Goal: Task Accomplishment & Management: Manage account settings

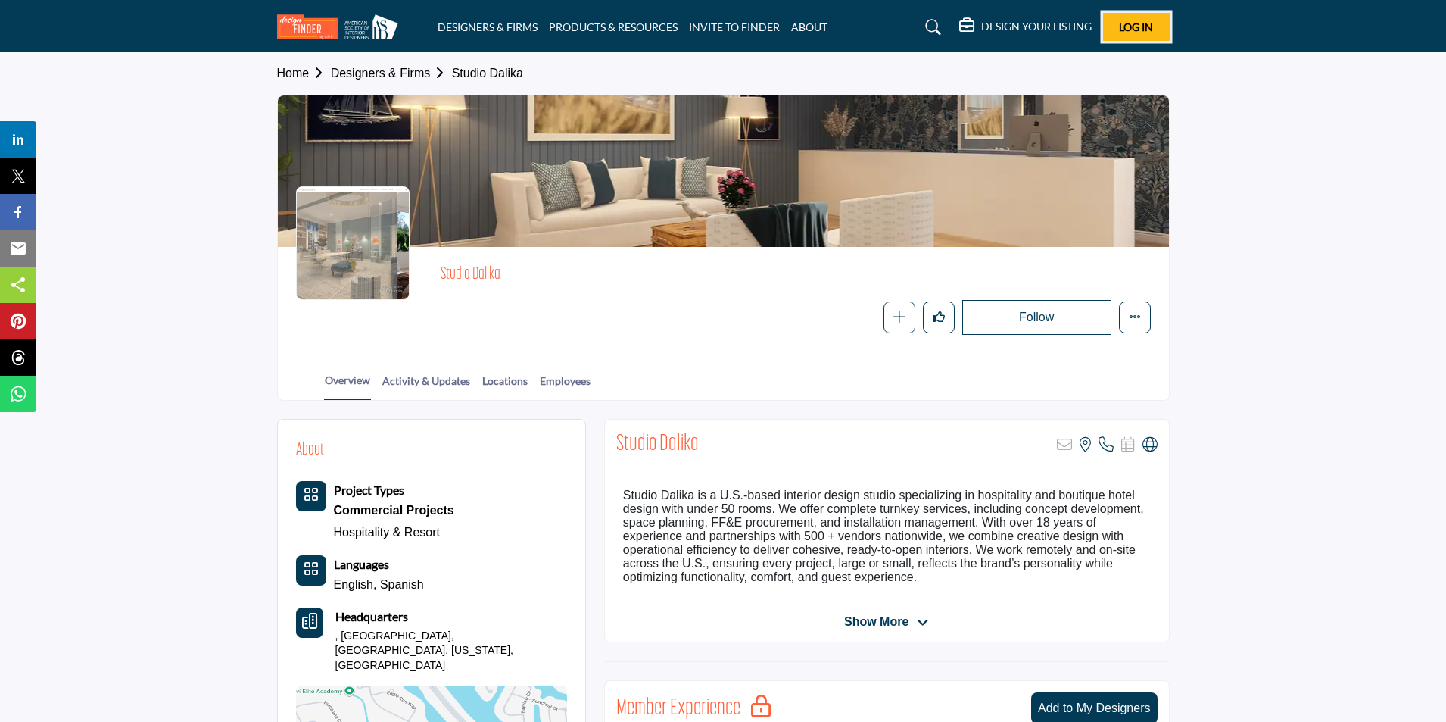
click at [1131, 30] on span "Log In" at bounding box center [1136, 26] width 34 height 13
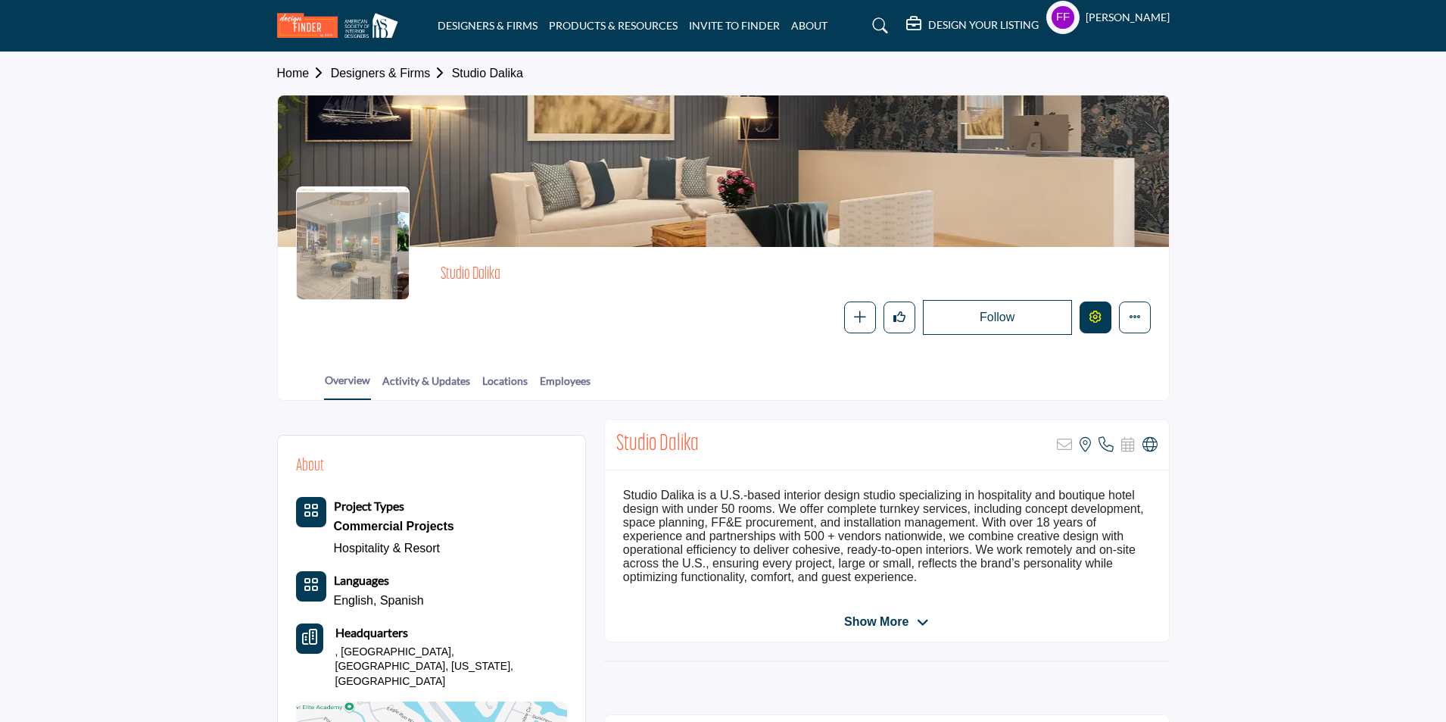
click at [1100, 314] on icon "Edit company" at bounding box center [1096, 316] width 12 height 12
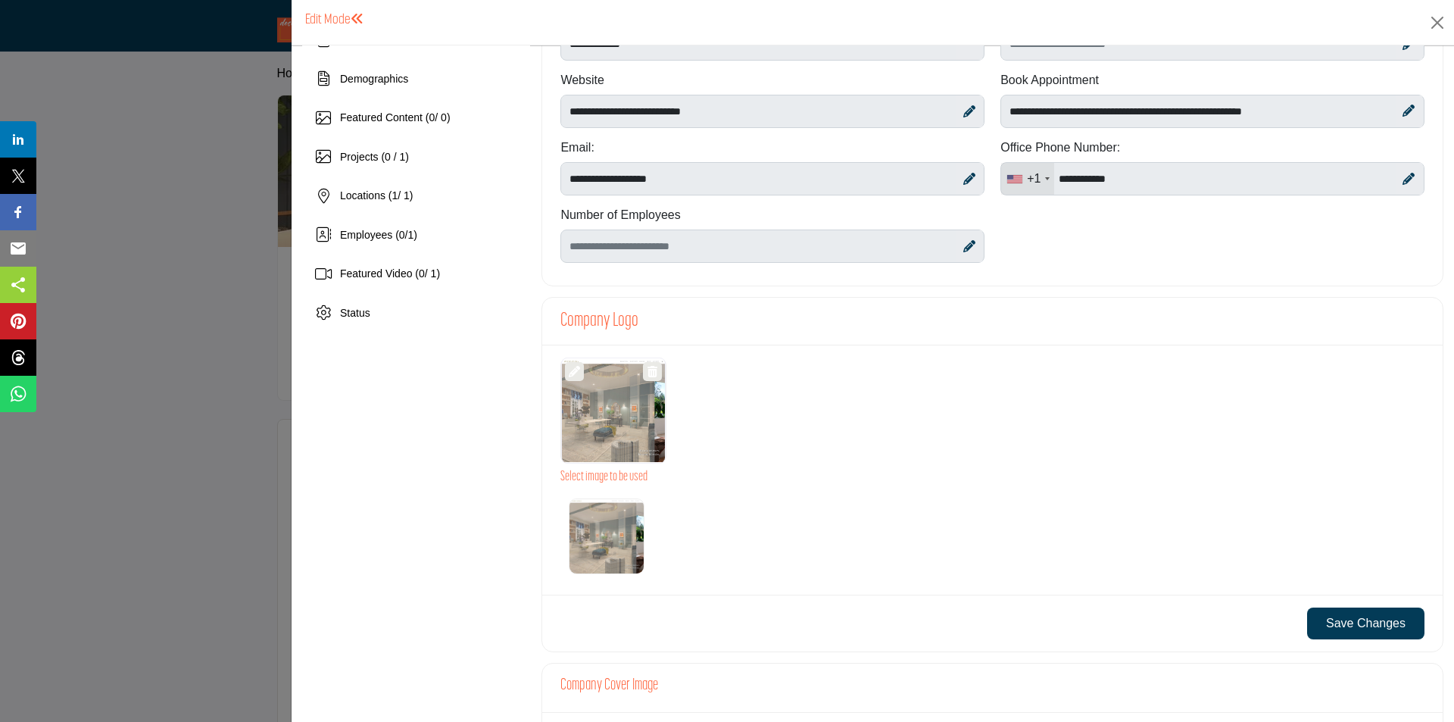
scroll to position [227, 0]
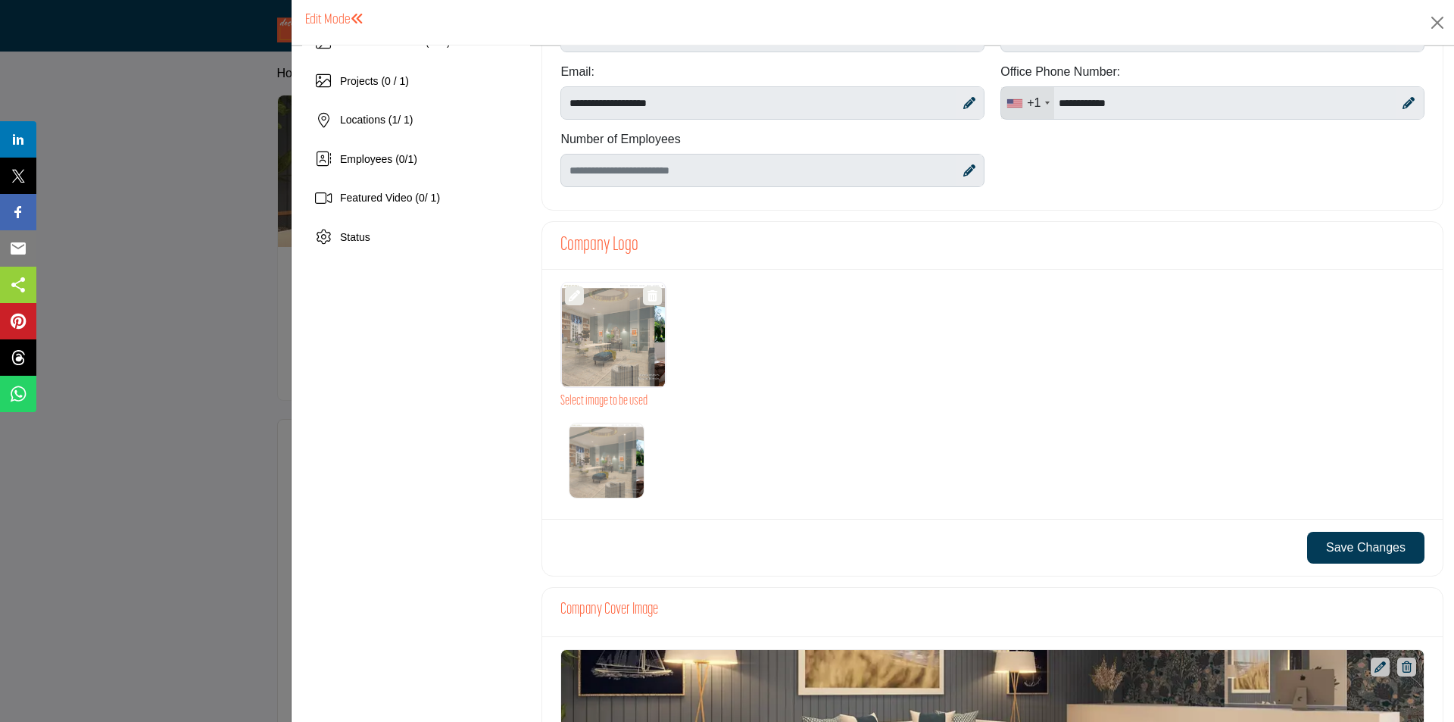
click at [613, 342] on div at bounding box center [613, 335] width 105 height 106
drag, startPoint x: 613, startPoint y: 342, endPoint x: 612, endPoint y: 324, distance: 18.2
click at [612, 324] on div at bounding box center [613, 335] width 105 height 106
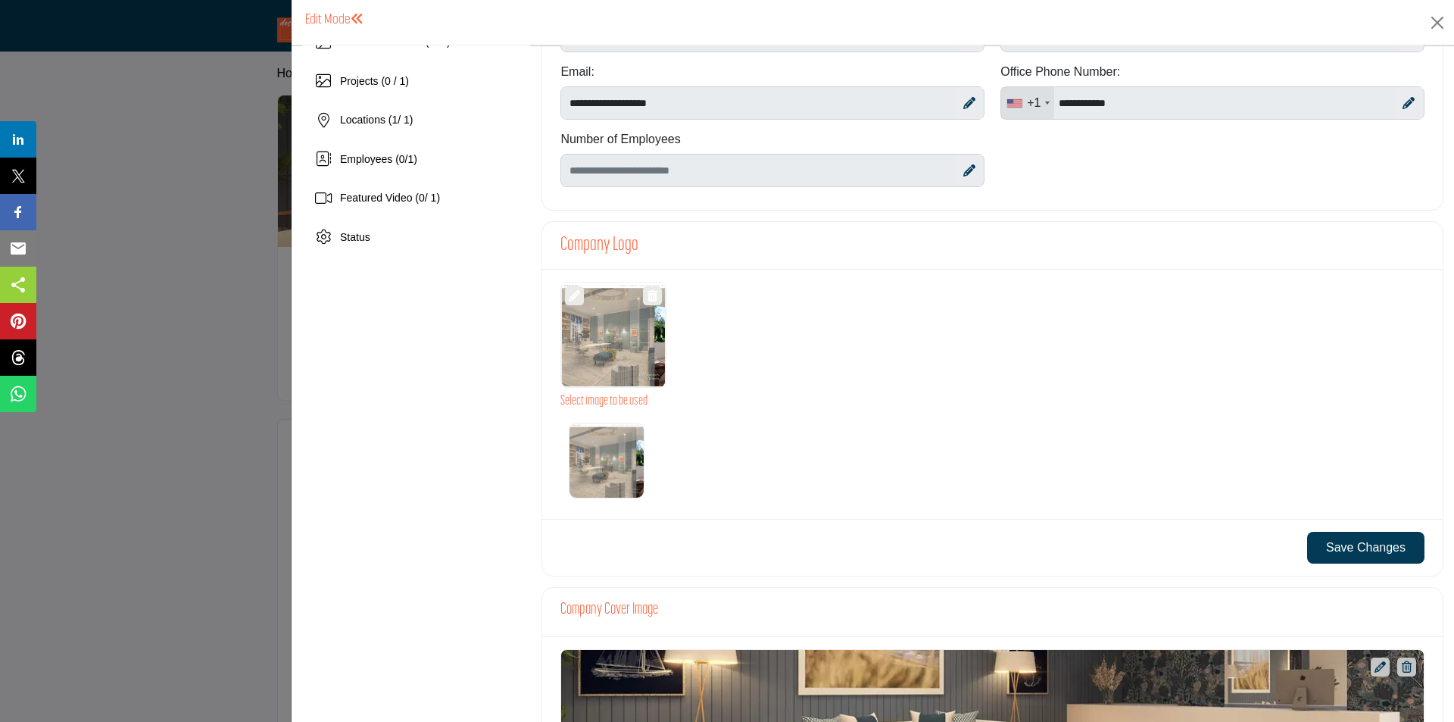
click at [612, 324] on div at bounding box center [613, 335] width 105 height 106
click at [617, 335] on div at bounding box center [613, 335] width 105 height 106
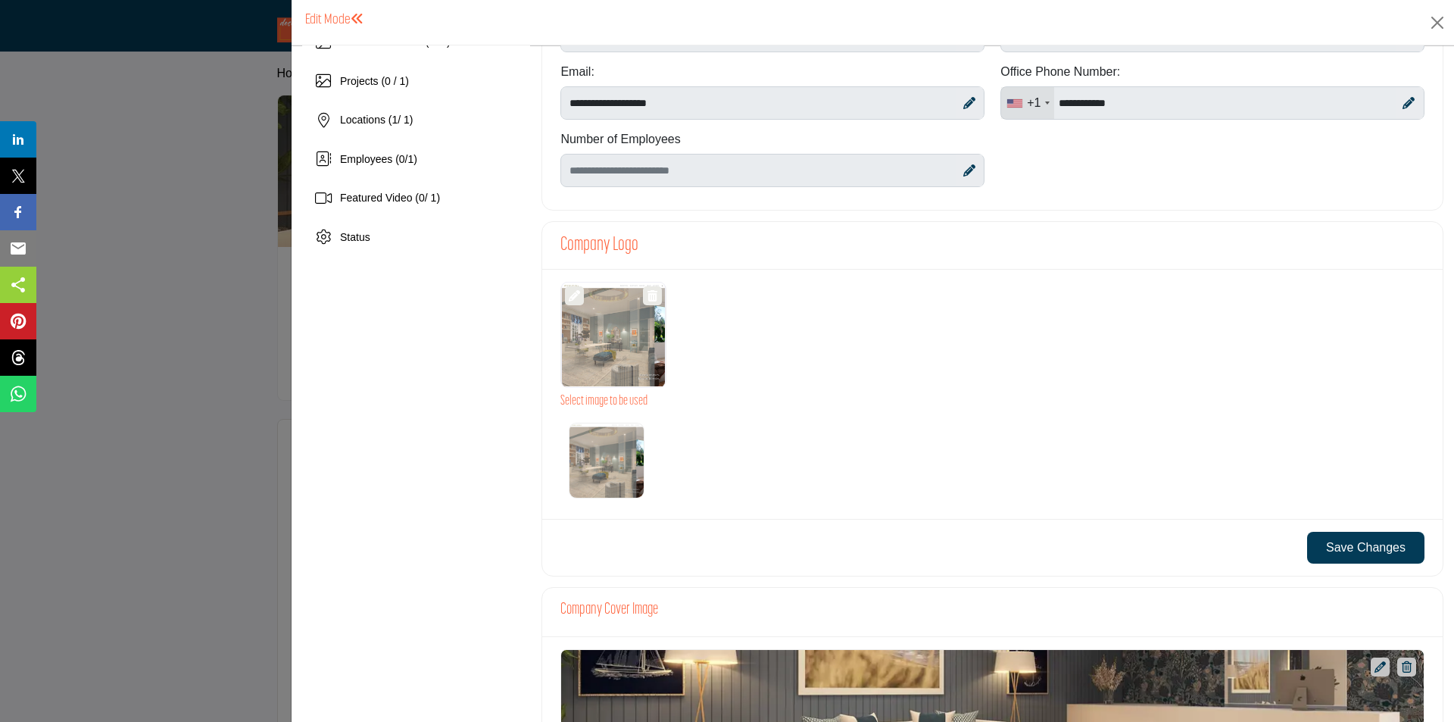
click at [617, 335] on div at bounding box center [613, 335] width 105 height 106
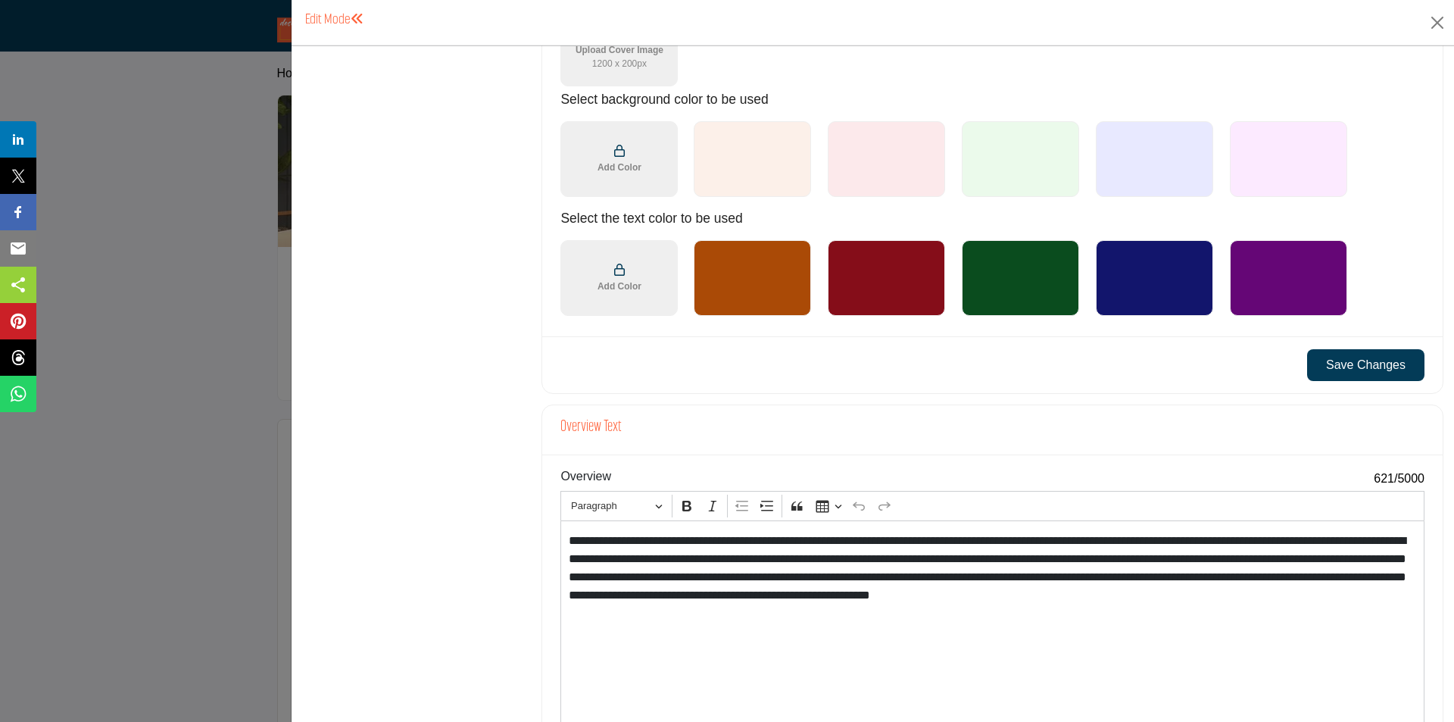
scroll to position [1136, 0]
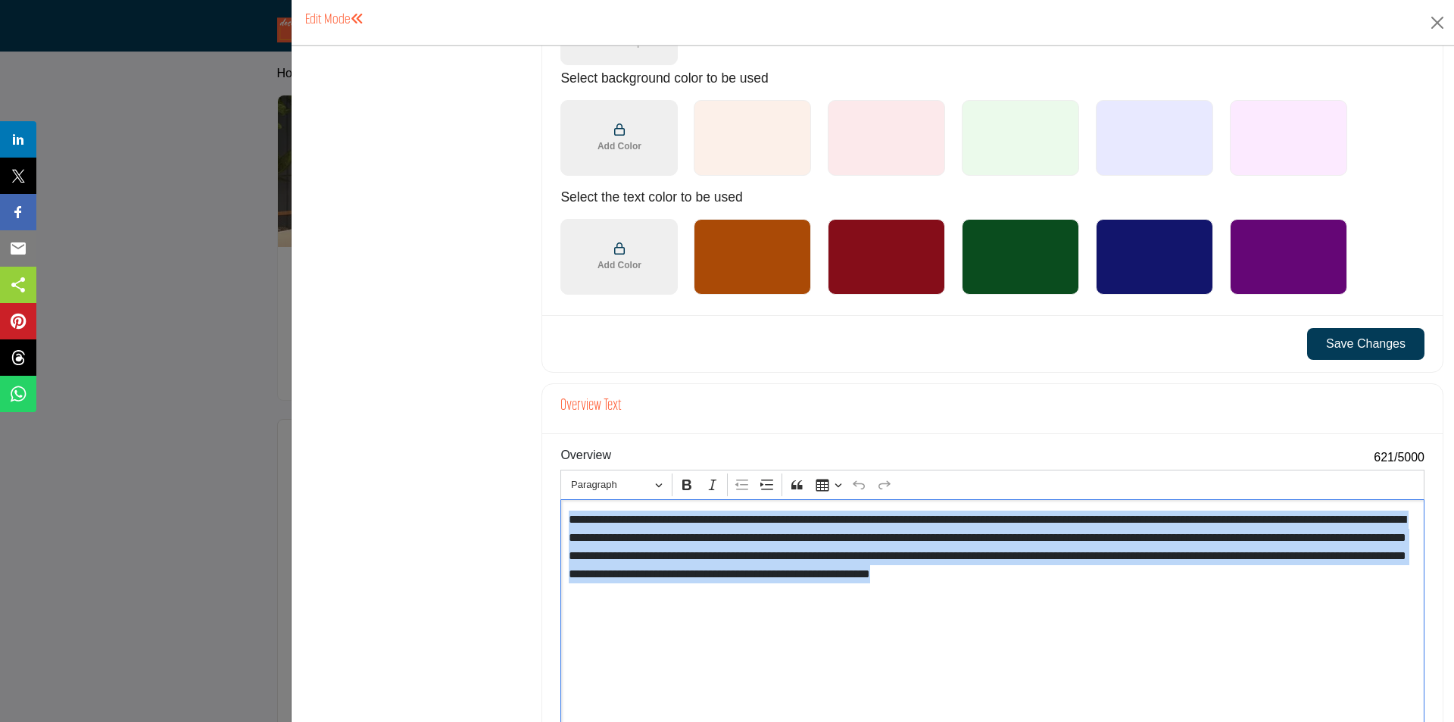
drag, startPoint x: 637, startPoint y: 595, endPoint x: 566, endPoint y: 524, distance: 100.1
click at [569, 524] on p "**********" at bounding box center [989, 555] width 841 height 91
copy p "**********"
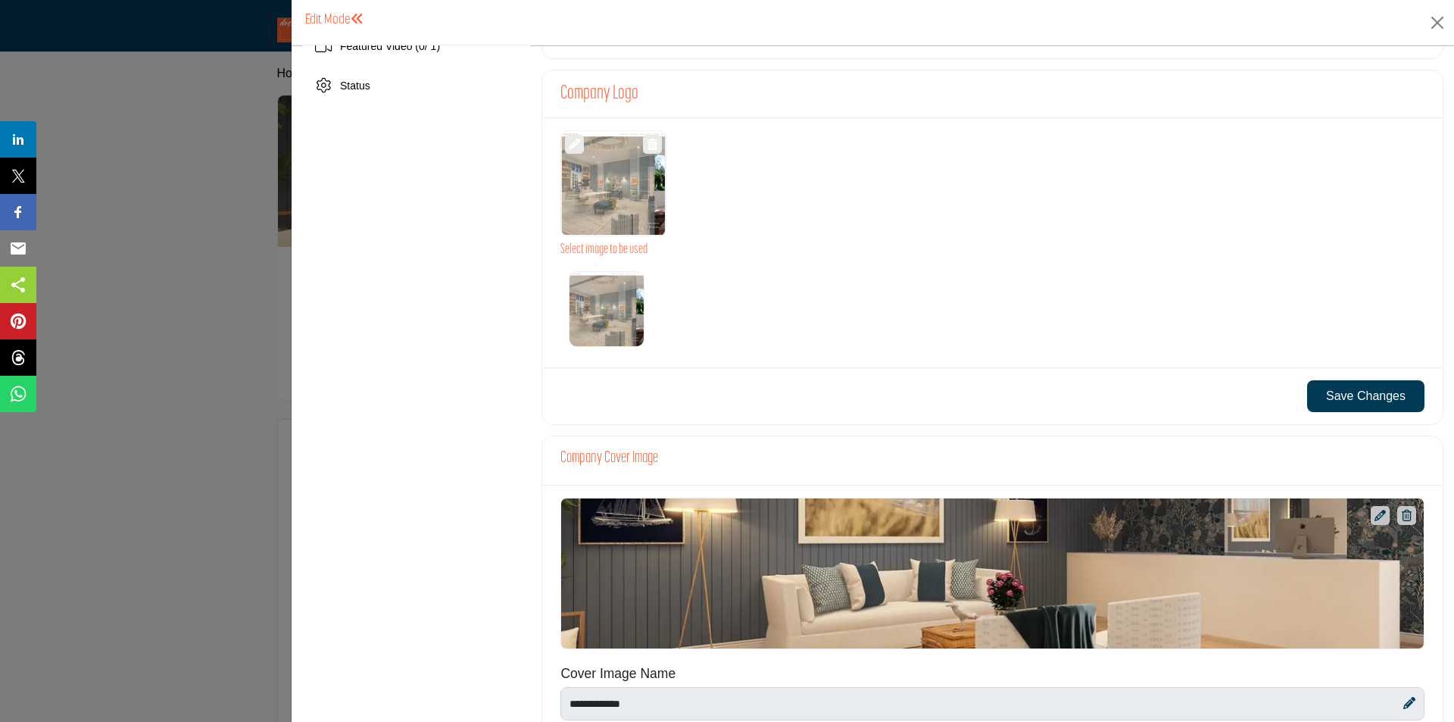
scroll to position [151, 0]
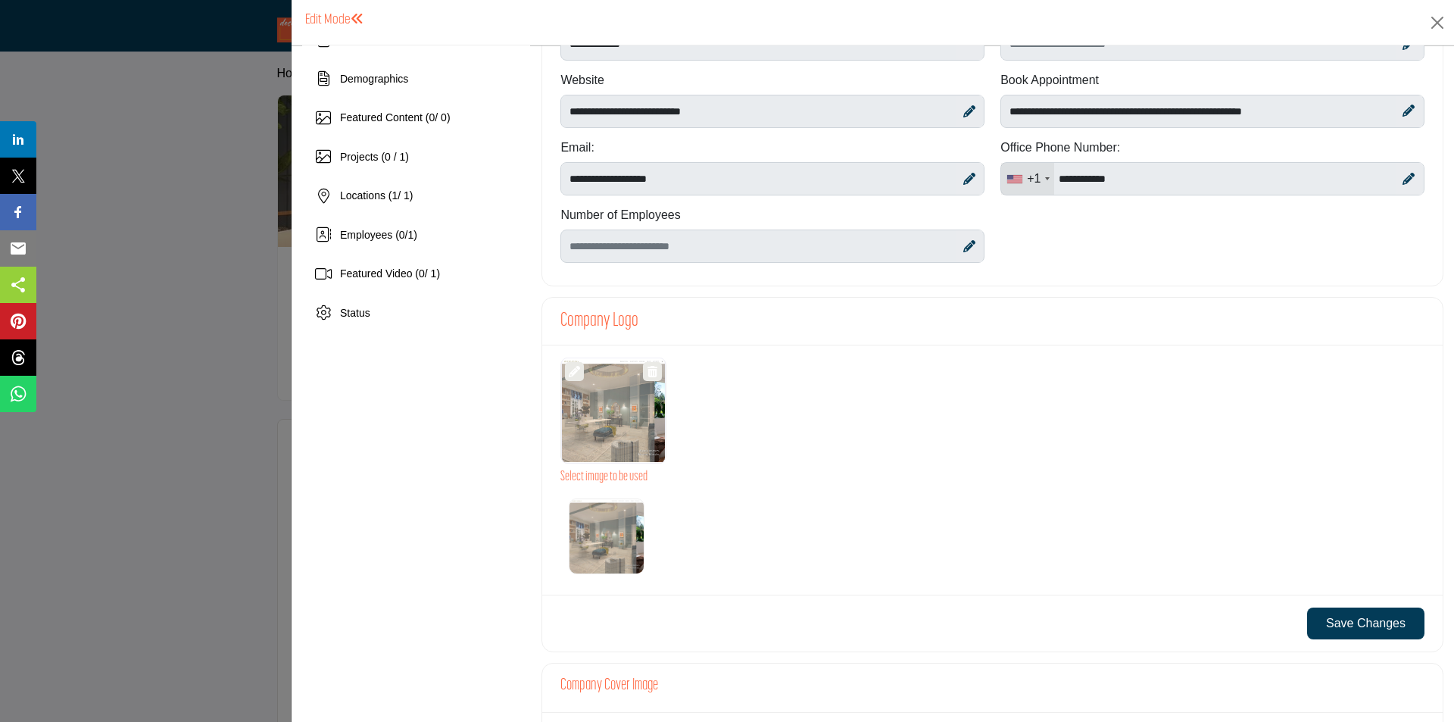
click at [607, 418] on div at bounding box center [613, 410] width 105 height 106
click at [608, 419] on div at bounding box center [613, 410] width 105 height 106
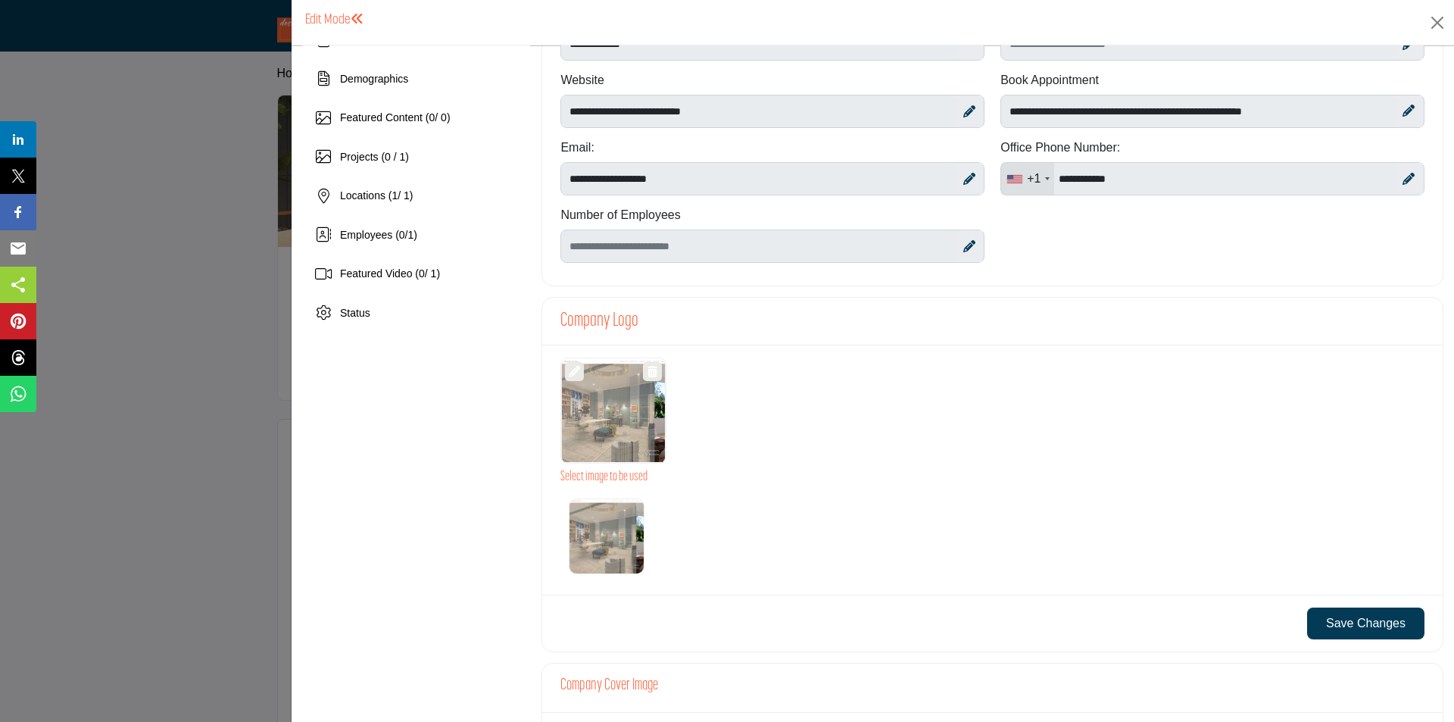
click at [608, 419] on div at bounding box center [613, 410] width 105 height 106
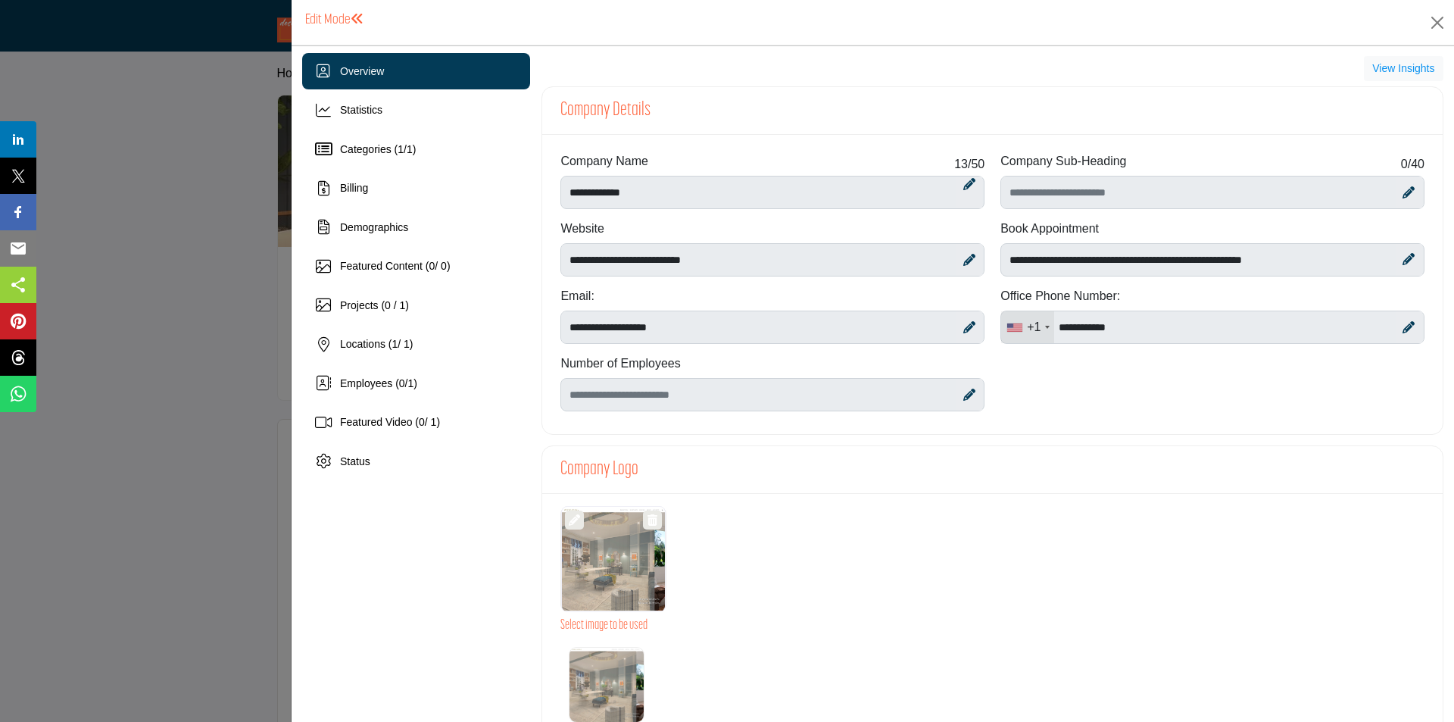
scroll to position [0, 0]
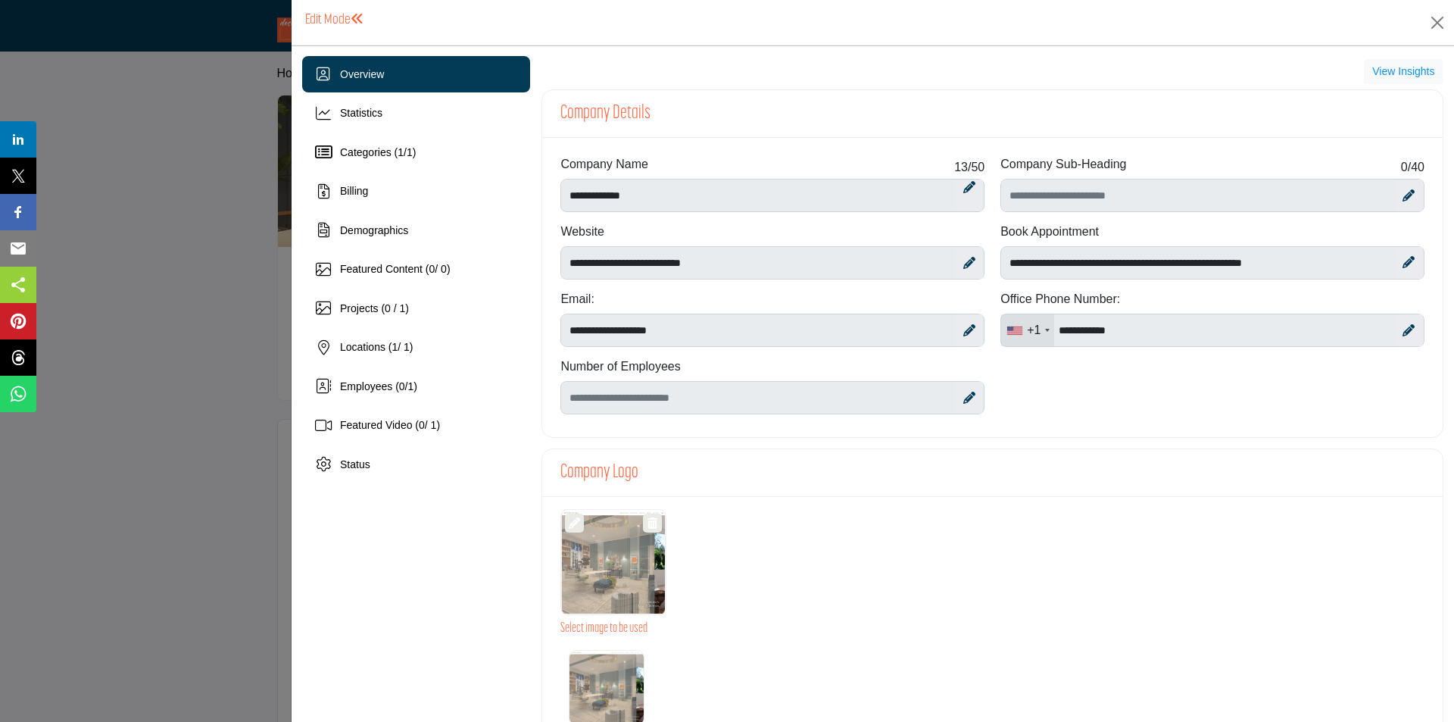
click at [966, 395] on icon at bounding box center [969, 398] width 12 height 12
click at [1403, 194] on icon at bounding box center [1409, 195] width 12 height 12
click at [1402, 195] on icon at bounding box center [1407, 196] width 11 height 15
click at [1403, 331] on icon at bounding box center [1409, 330] width 12 height 12
click at [1402, 331] on icon at bounding box center [1407, 330] width 11 height 15
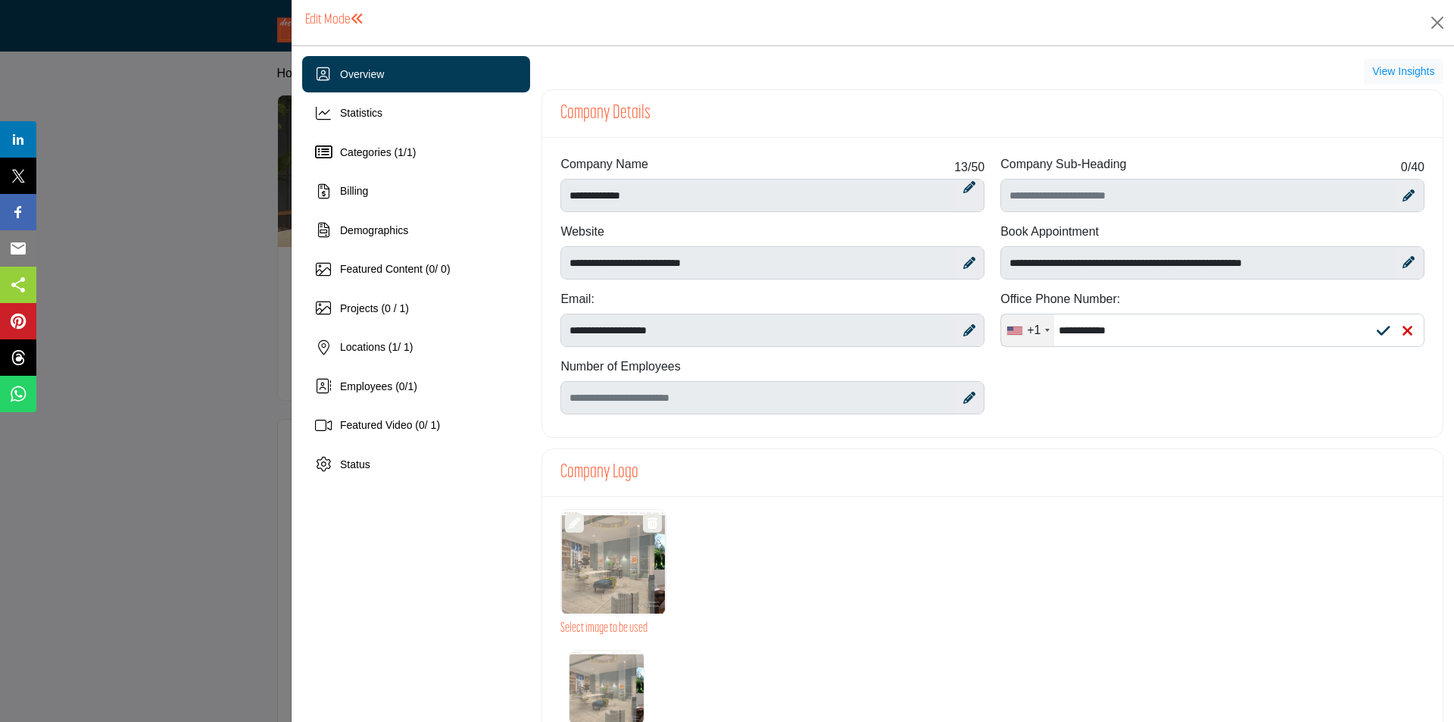
type input "**********"
click at [969, 329] on icon at bounding box center [969, 330] width 12 height 12
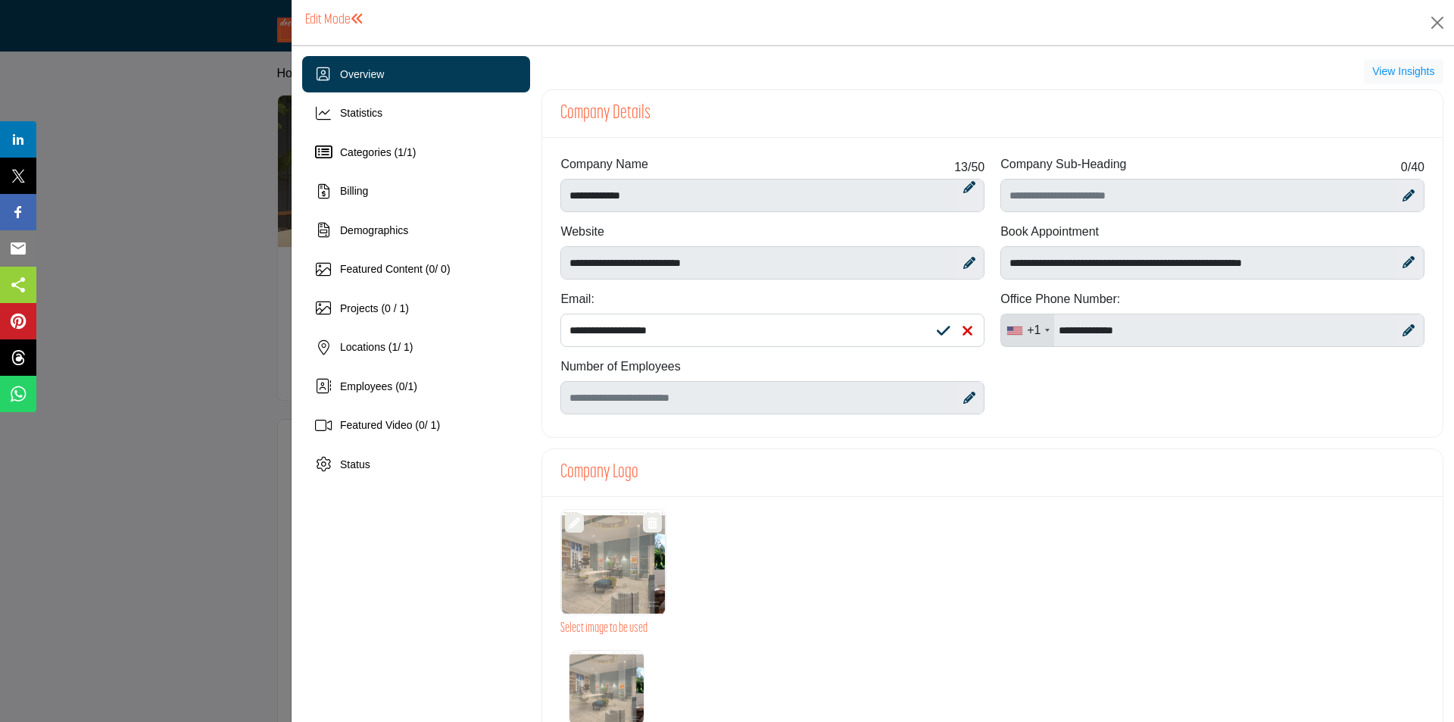
click at [969, 329] on icon at bounding box center [967, 330] width 11 height 15
click at [651, 550] on div at bounding box center [613, 562] width 105 height 106
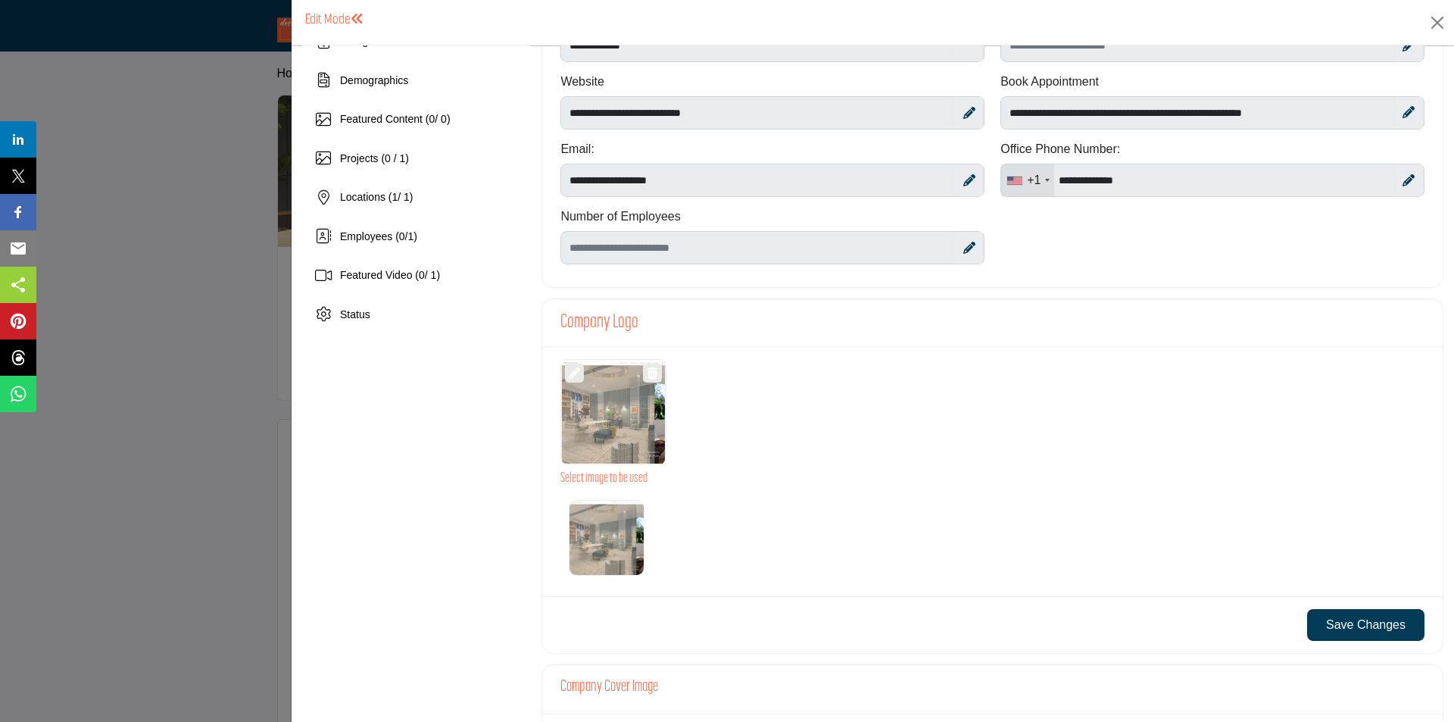
scroll to position [151, 0]
click at [643, 394] on div at bounding box center [613, 410] width 105 height 106
click at [580, 407] on div at bounding box center [613, 410] width 105 height 106
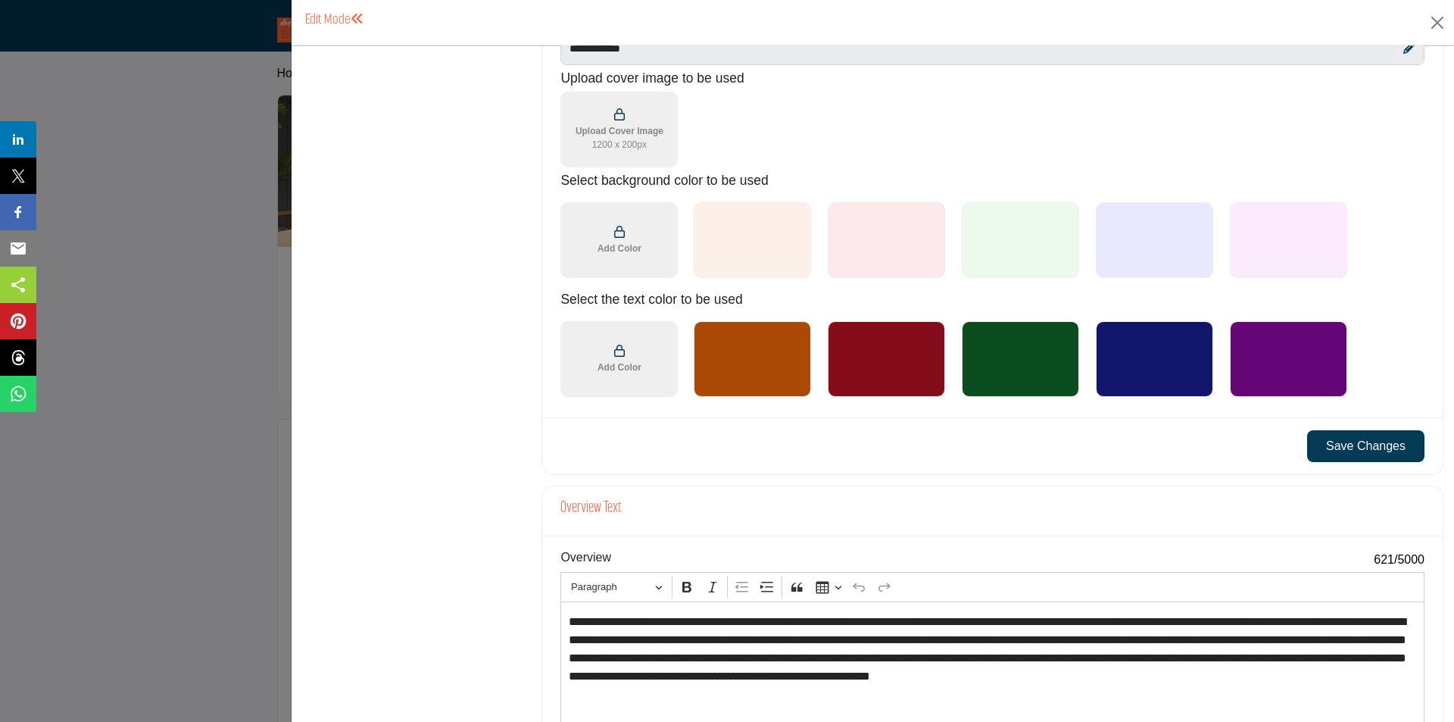
scroll to position [833, 0]
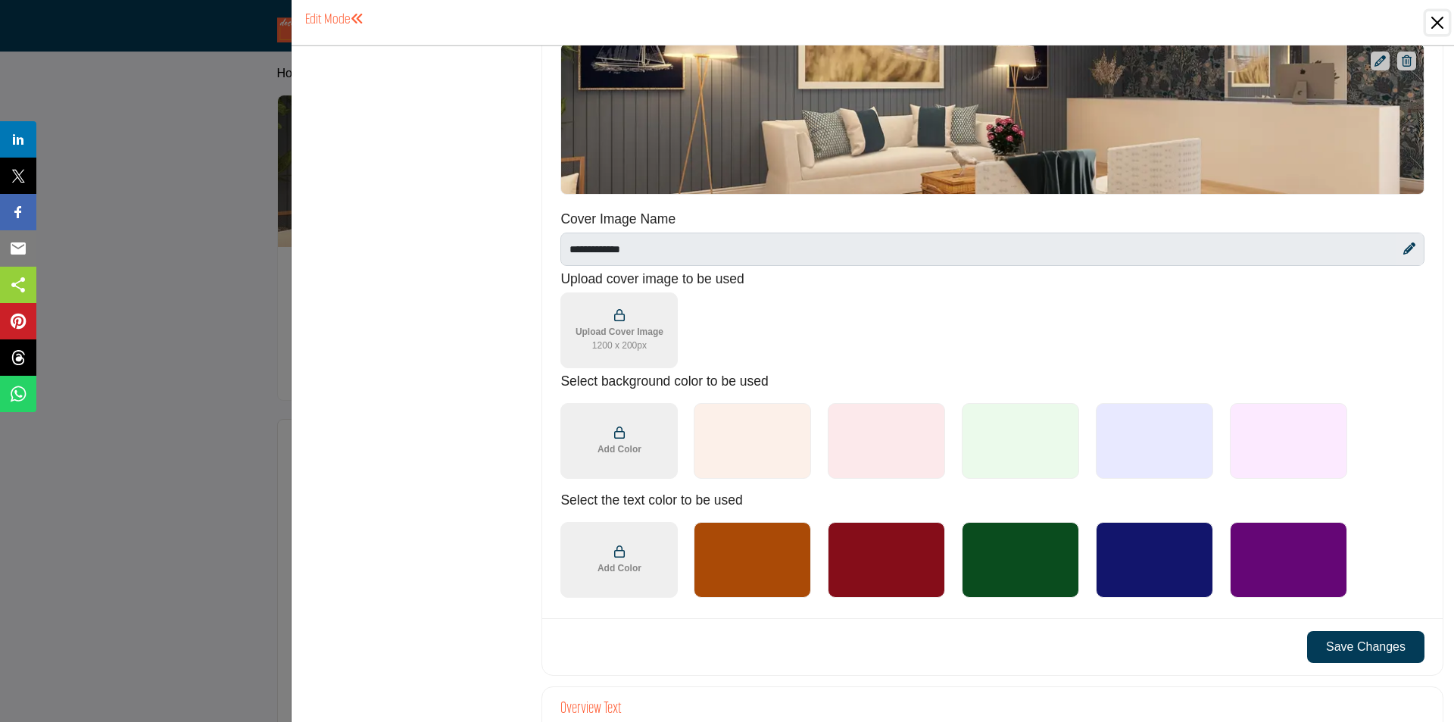
click at [1444, 24] on button "Close" at bounding box center [1437, 22] width 23 height 23
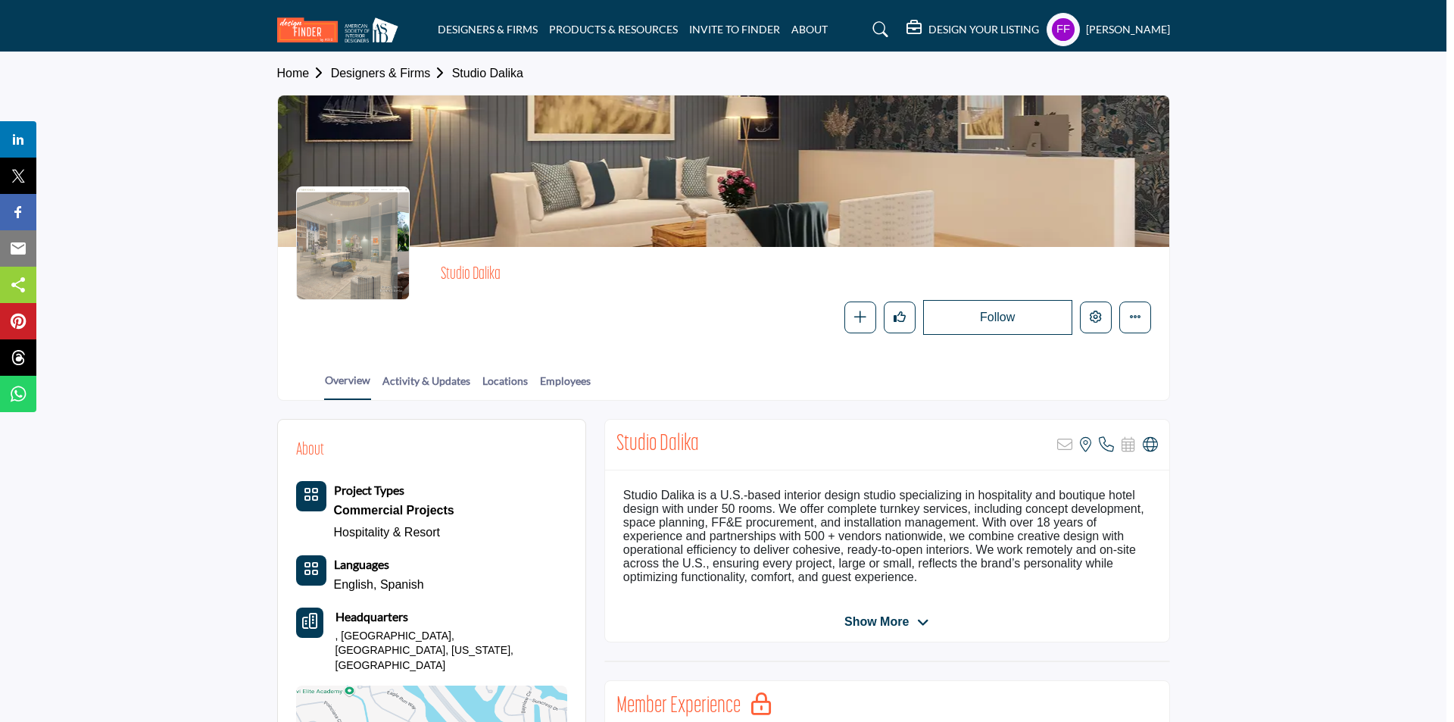
click at [419, 67] on link "Designers & Firms" at bounding box center [391, 73] width 121 height 13
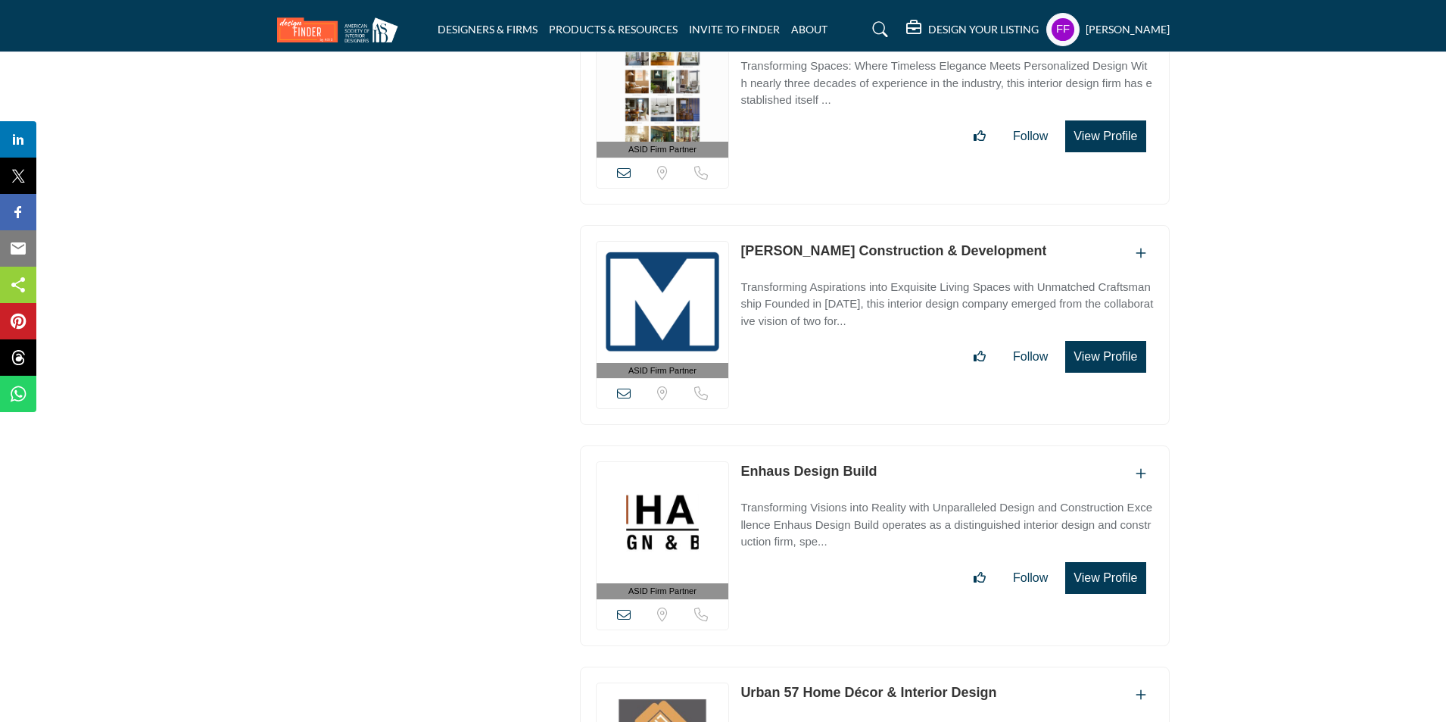
scroll to position [35379, 0]
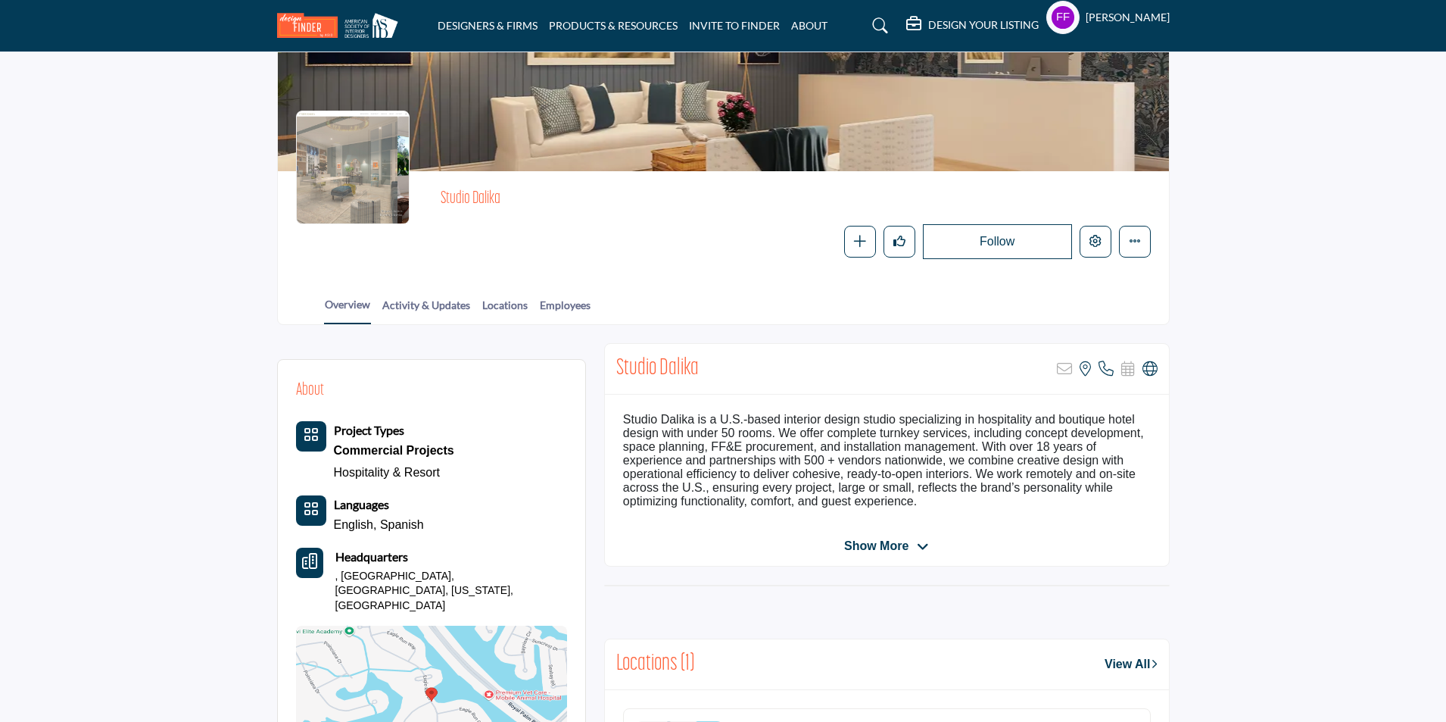
click at [0, 0] on div at bounding box center [0, 0] width 0 height 0
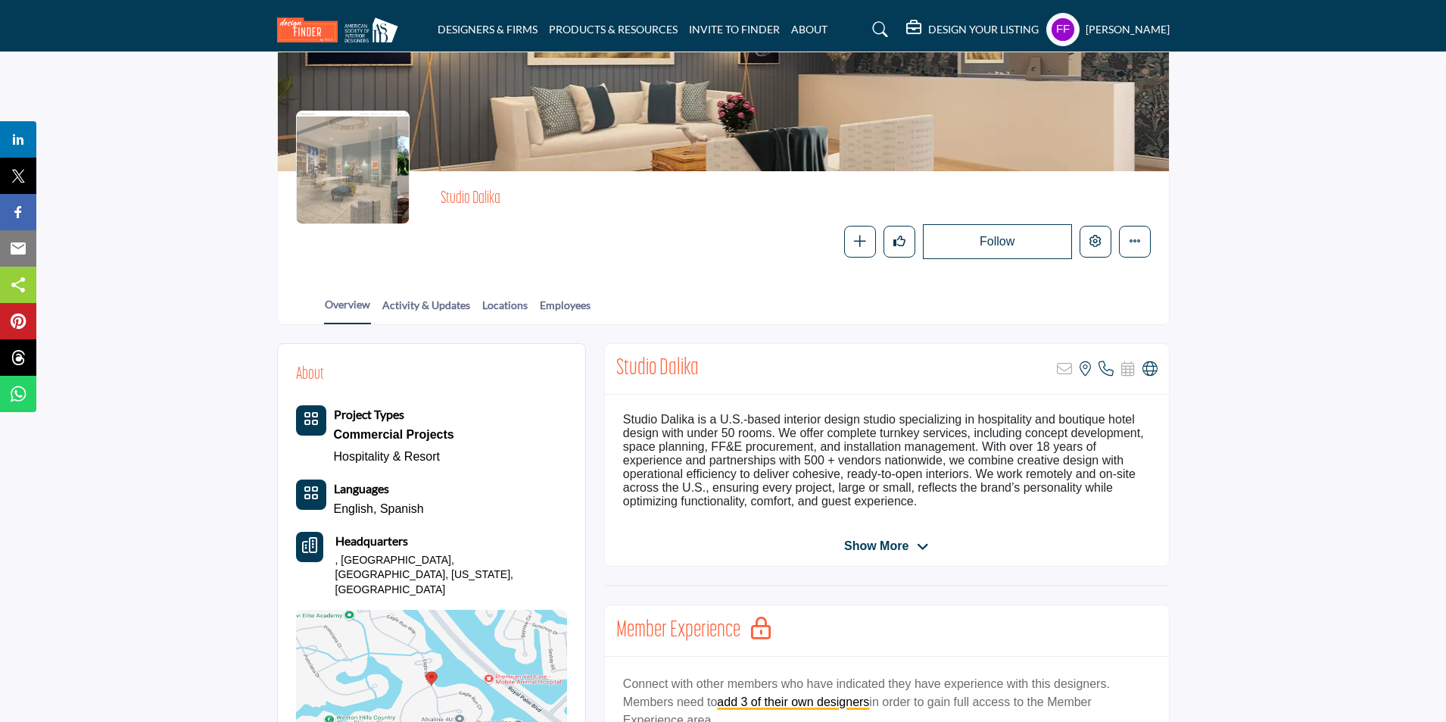
click at [997, 33] on h5 "DESIGN YOUR LISTING" at bounding box center [983, 30] width 111 height 14
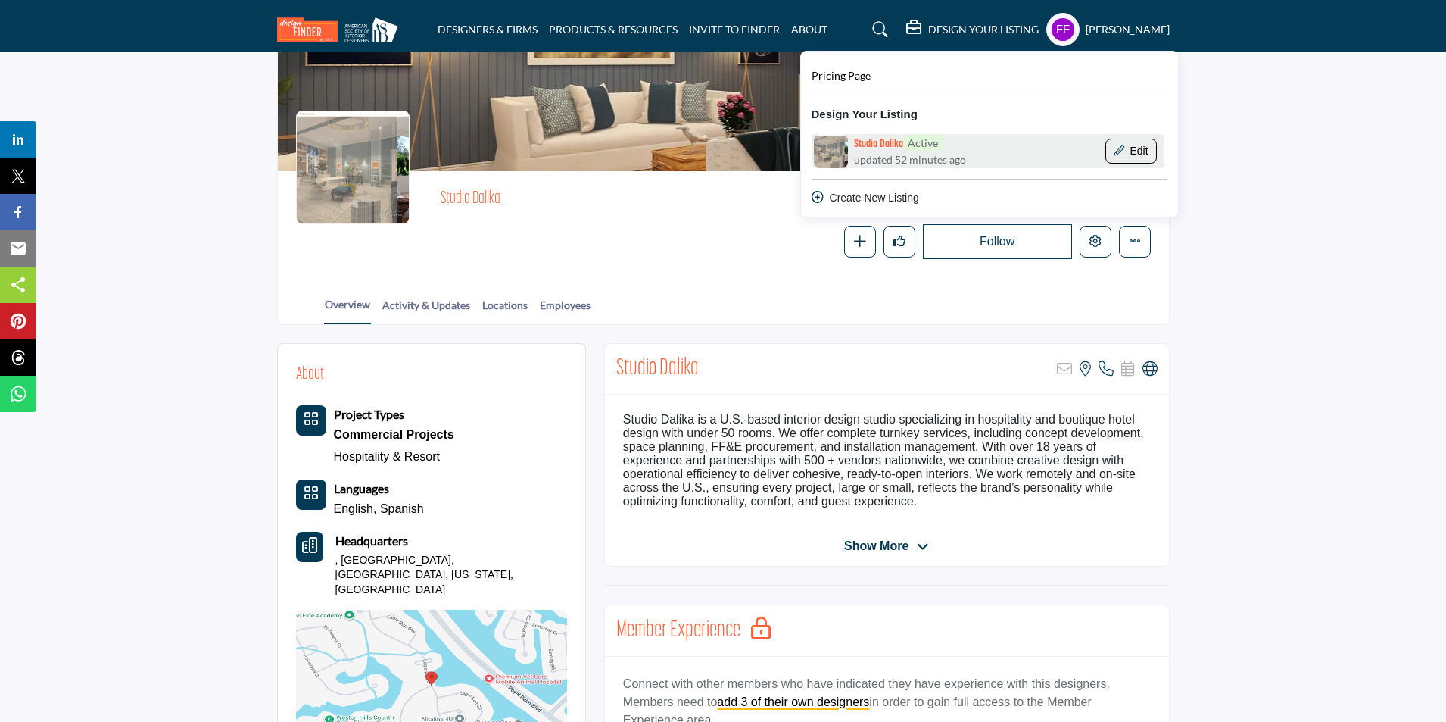
click at [1151, 154] on button "Edit" at bounding box center [1131, 152] width 51 height 26
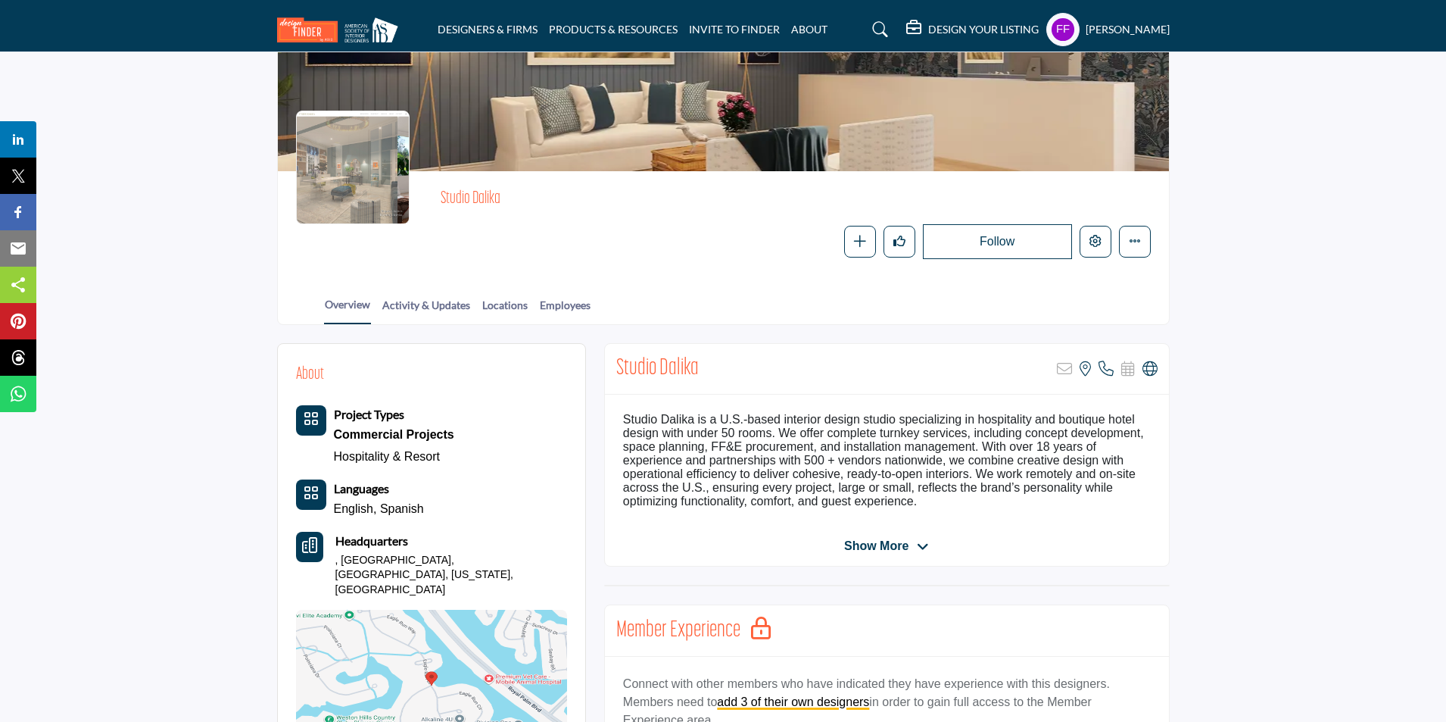
click at [1012, 33] on h5 "DESIGN YOUR LISTING" at bounding box center [983, 30] width 111 height 14
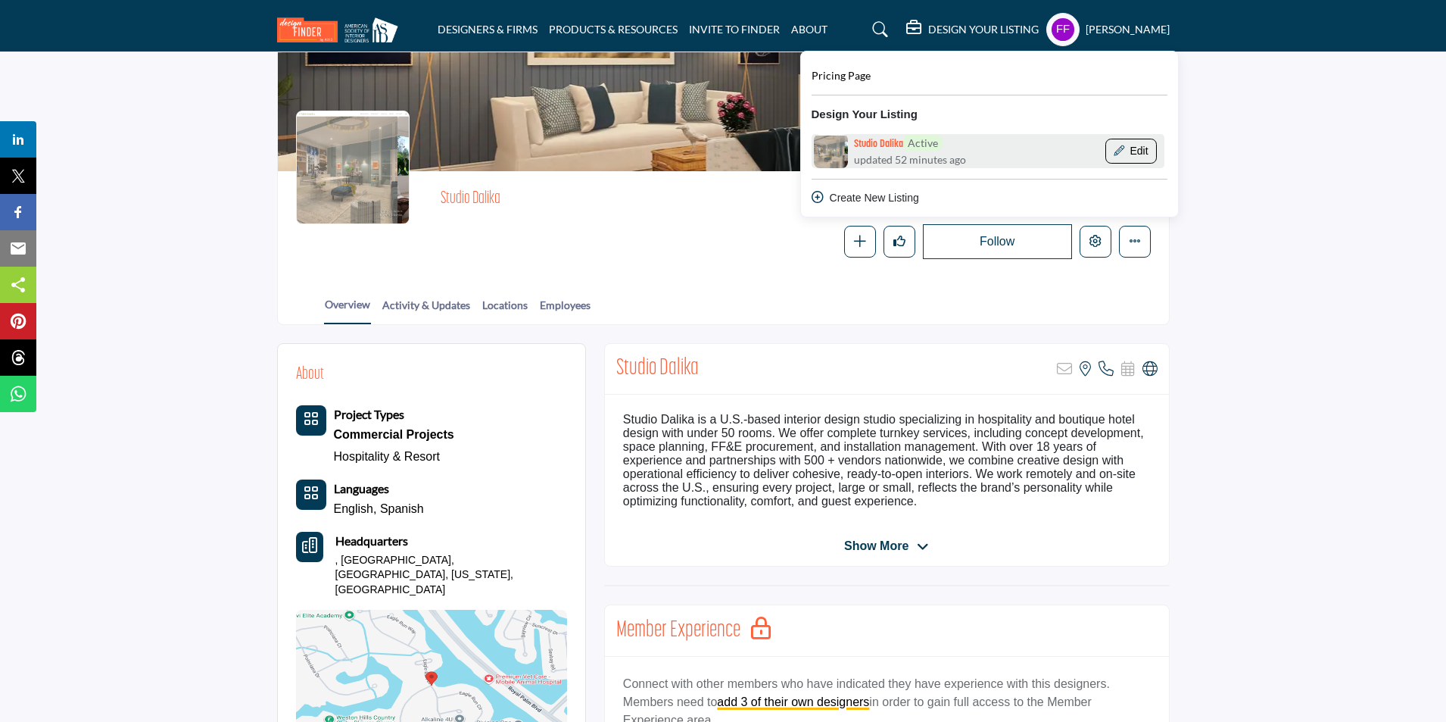
click at [1143, 151] on button "Edit" at bounding box center [1131, 152] width 51 height 26
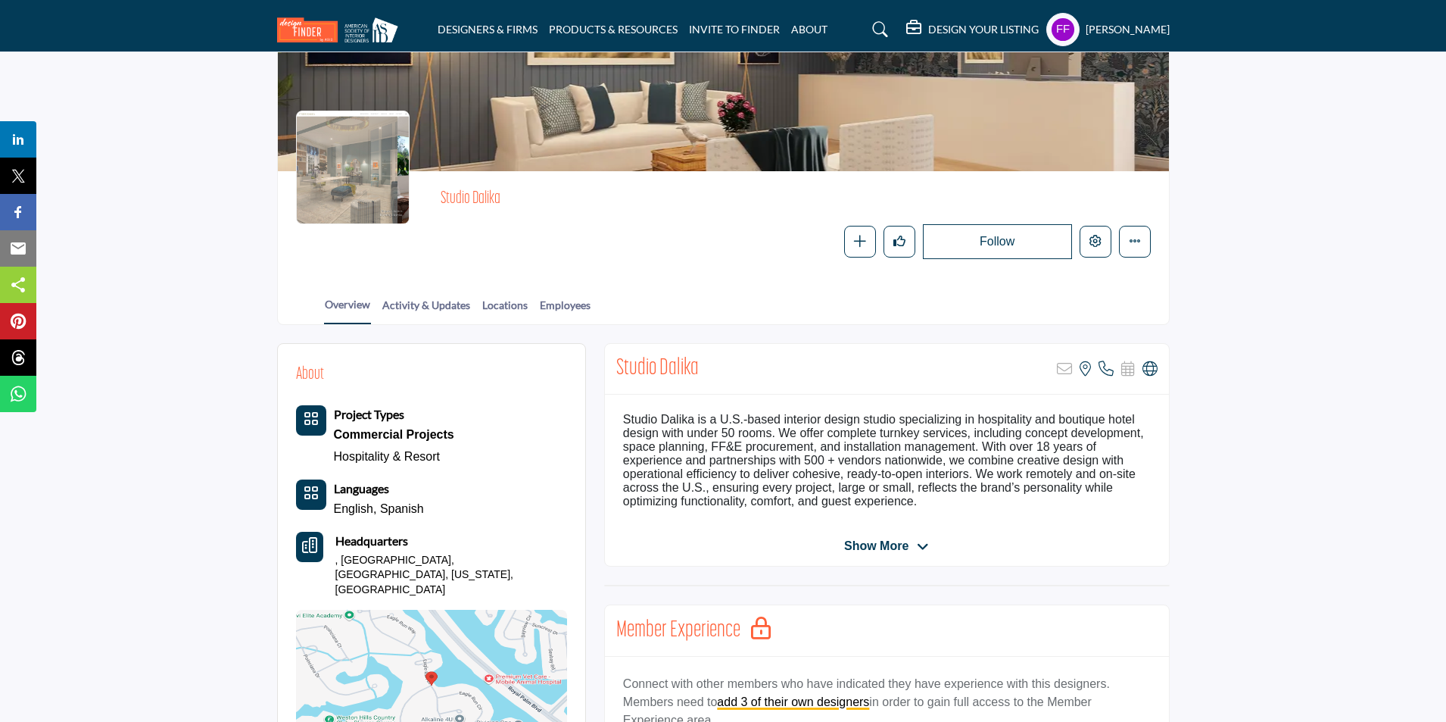
click at [1034, 23] on h5 "DESIGN YOUR LISTING" at bounding box center [983, 30] width 111 height 14
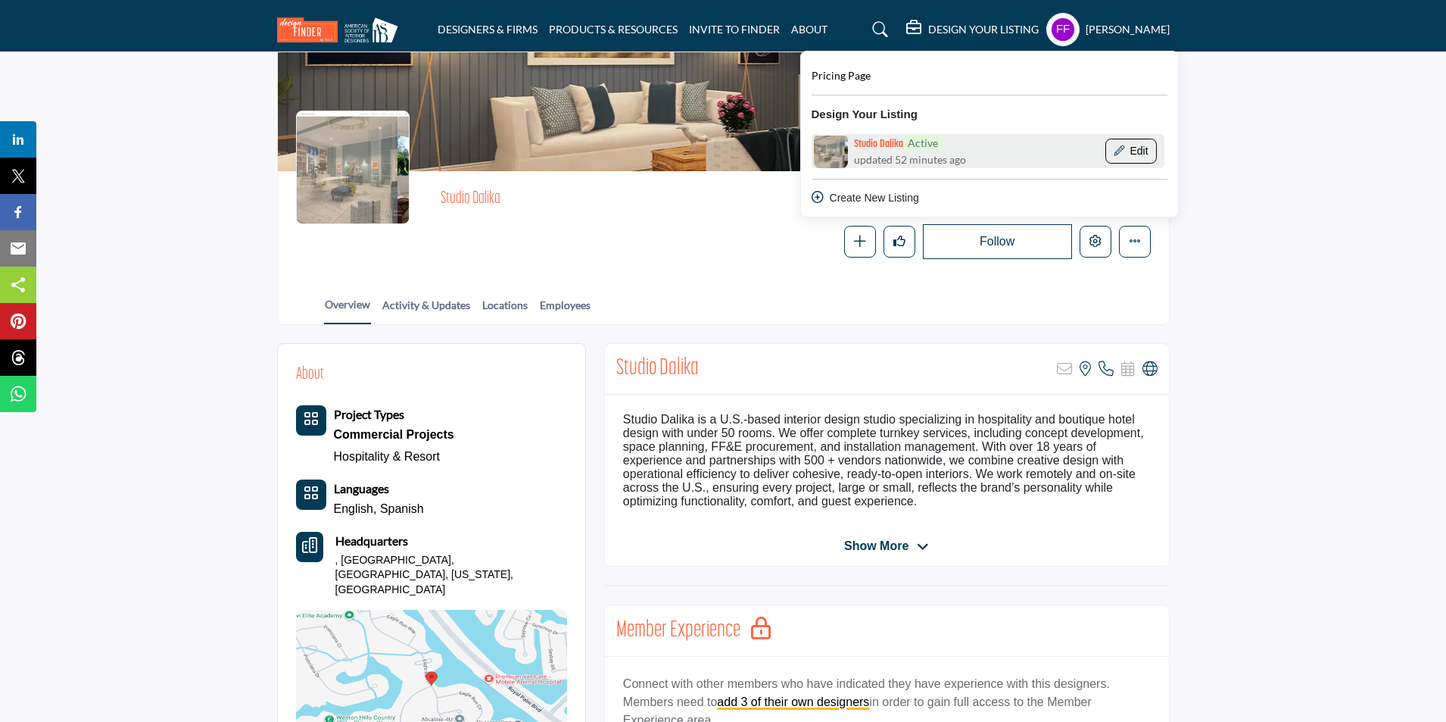
click at [1134, 150] on button "Edit" at bounding box center [1131, 152] width 51 height 26
